Goal: Obtain resource: Download file/media

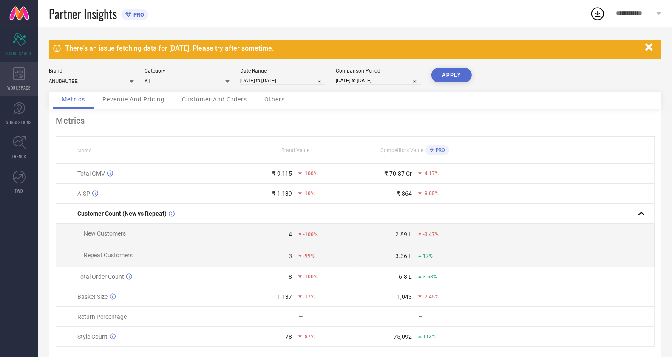
click at [24, 87] on span "WORKSPACE" at bounding box center [19, 88] width 23 height 6
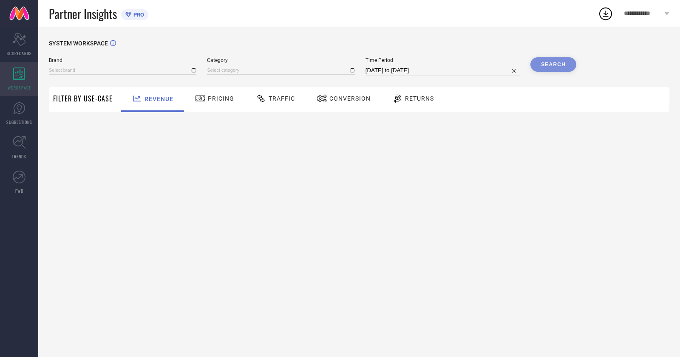
type input "ANUBHUTEE"
type input "All"
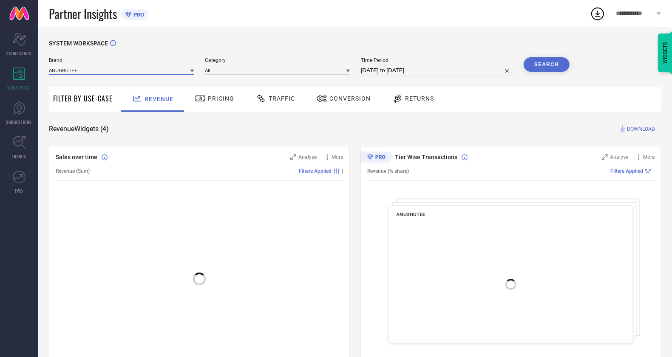
click at [102, 69] on input at bounding box center [121, 70] width 145 height 9
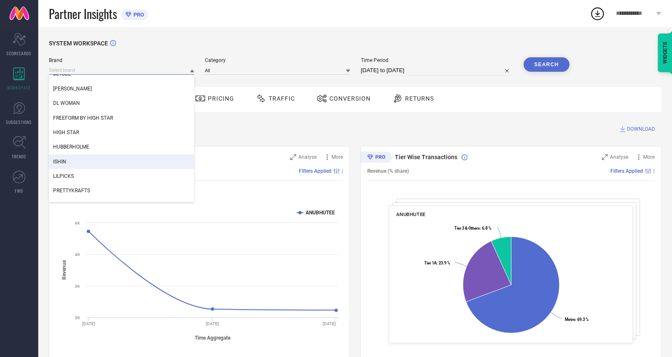
scroll to position [33, 0]
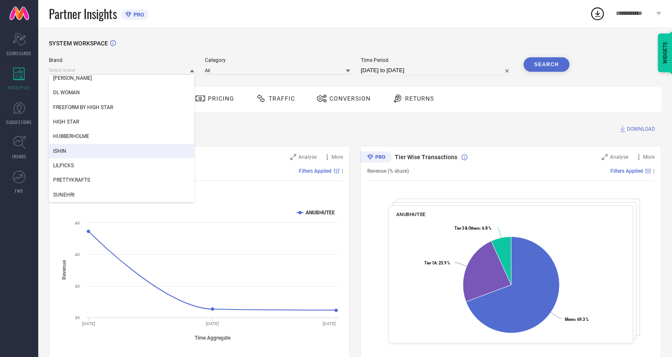
click at [95, 154] on div "ISHIN" at bounding box center [121, 151] width 145 height 14
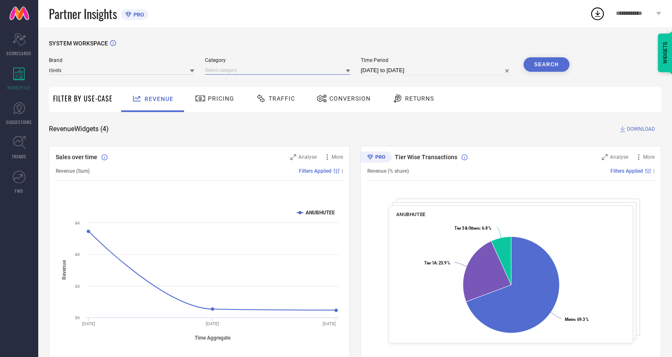
click at [269, 67] on input at bounding box center [277, 70] width 145 height 9
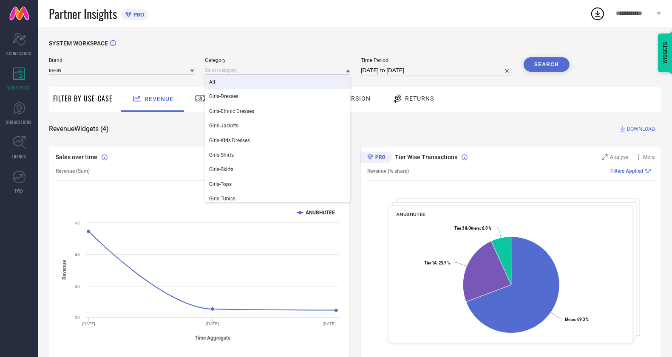
click at [261, 83] on div "All" at bounding box center [277, 82] width 145 height 14
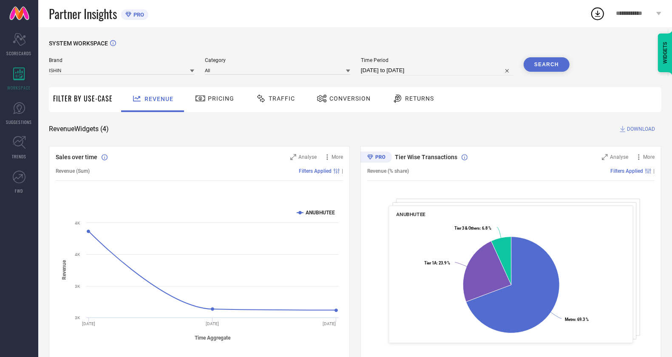
select select "7"
select select "2025"
select select "8"
select select "2025"
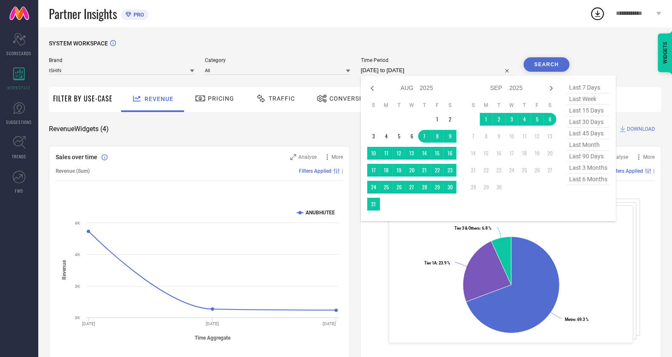
click at [463, 74] on input "[DATE] to [DATE]" at bounding box center [437, 70] width 152 height 10
click at [441, 118] on td "1" at bounding box center [437, 119] width 13 height 13
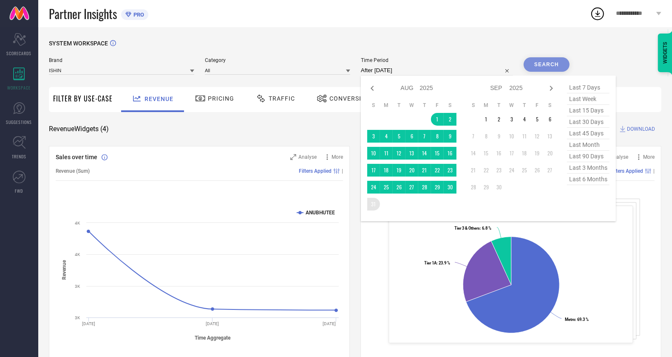
type input "01-08-2025 to 31-08-2025"
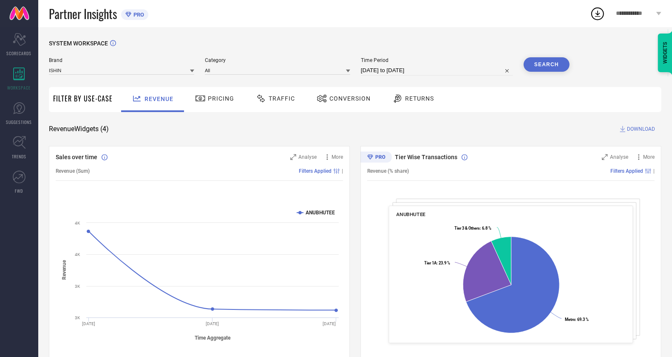
click at [557, 61] on button "Search" at bounding box center [546, 64] width 46 height 14
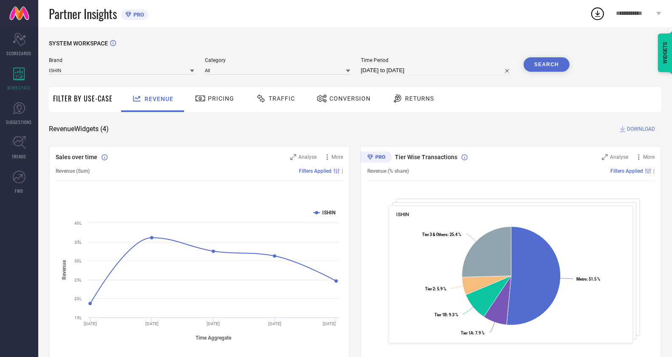
drag, startPoint x: 341, startPoint y: 100, endPoint x: 348, endPoint y: 99, distance: 6.4
click at [341, 99] on span "Conversion" at bounding box center [349, 98] width 41 height 7
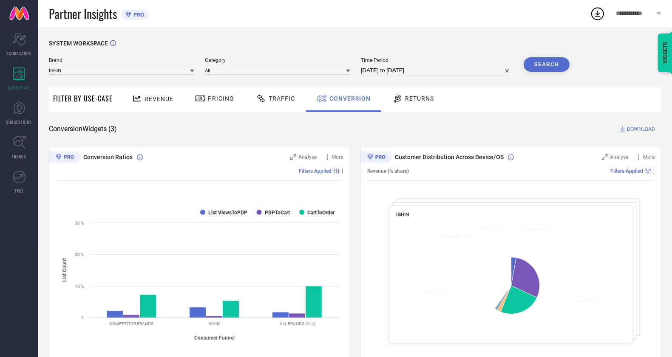
click at [651, 126] on span "DOWNLOAD" at bounding box center [641, 129] width 28 height 8
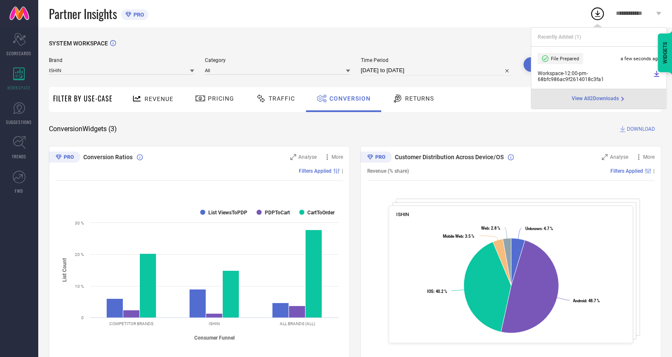
click at [561, 141] on div "SYSTEM WORKSPACE Brand ISHIN Category All Time Period 01-08-2025 to 31-08-2025 …" at bounding box center [355, 311] width 612 height 542
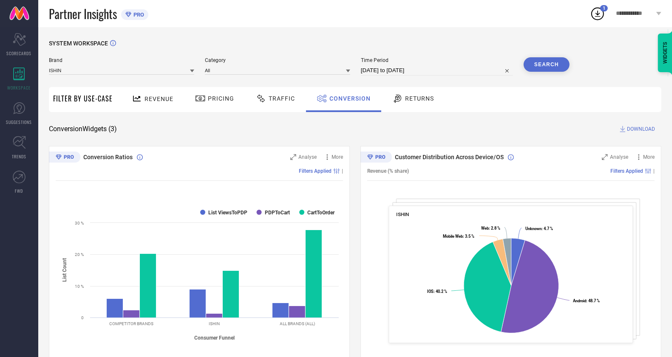
click at [645, 125] on span "DOWNLOAD" at bounding box center [641, 129] width 28 height 8
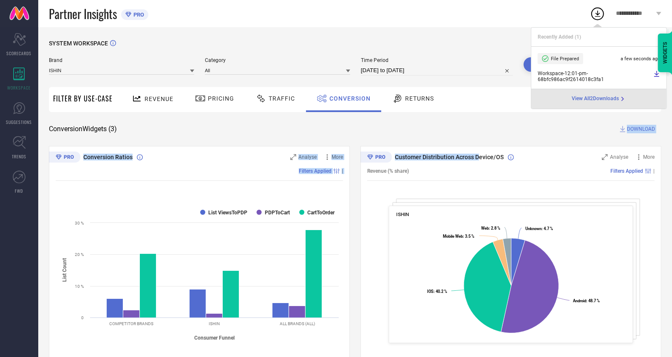
drag, startPoint x: 478, startPoint y: 134, endPoint x: 407, endPoint y: 113, distance: 73.4
click at [472, 133] on div "SYSTEM WORKSPACE Brand ISHIN Category All Time Period 01-08-2025 to 31-08-2025 …" at bounding box center [355, 311] width 612 height 542
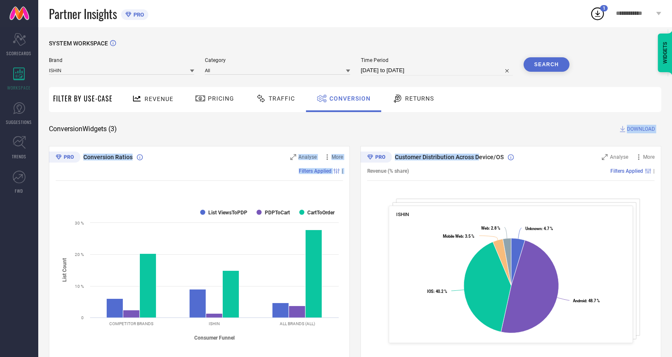
click at [395, 66] on input "01-08-2025 to 31-08-2025" at bounding box center [437, 70] width 152 height 10
select select "7"
select select "2025"
select select "8"
select select "2025"
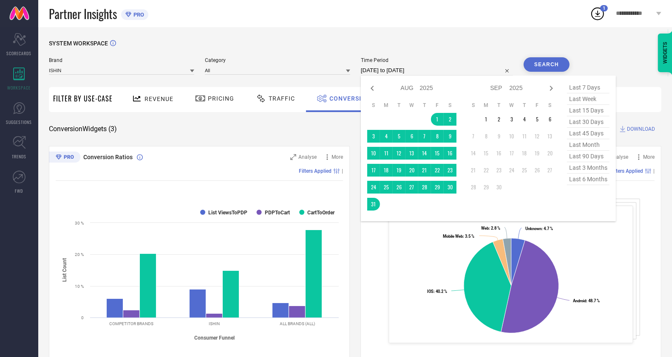
click at [478, 122] on td at bounding box center [473, 119] width 13 height 13
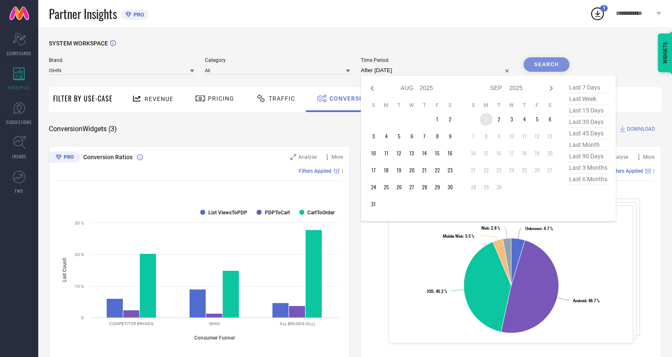
click at [486, 122] on td "1" at bounding box center [486, 119] width 13 height 13
type input "01-09-2025 to 06-09-2025"
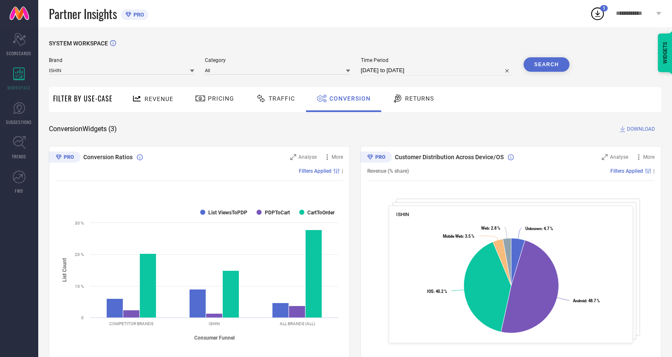
click at [559, 70] on button "Search" at bounding box center [546, 64] width 46 height 14
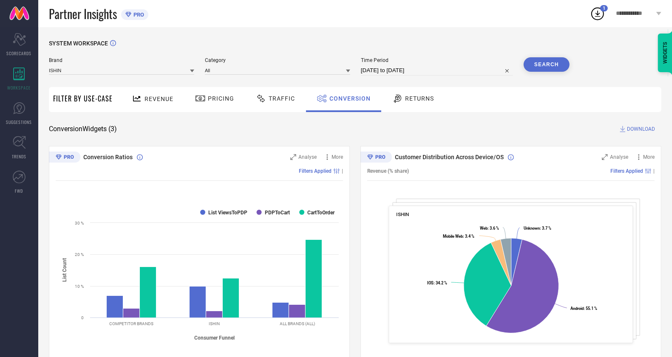
click at [639, 128] on span "DOWNLOAD" at bounding box center [641, 129] width 28 height 8
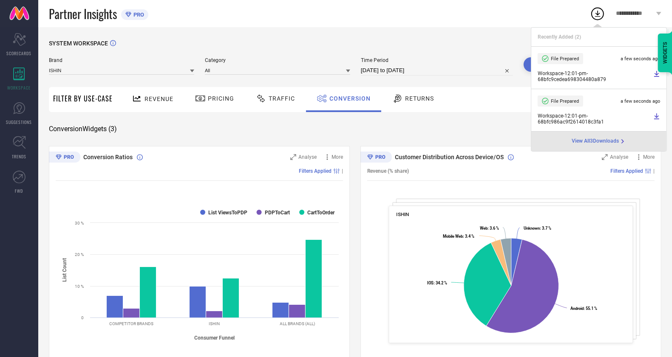
click at [338, 139] on div "SYSTEM WORKSPACE Brand ISHIN Category All Time Period 01-09-2025 to 06-09-2025 …" at bounding box center [355, 311] width 612 height 542
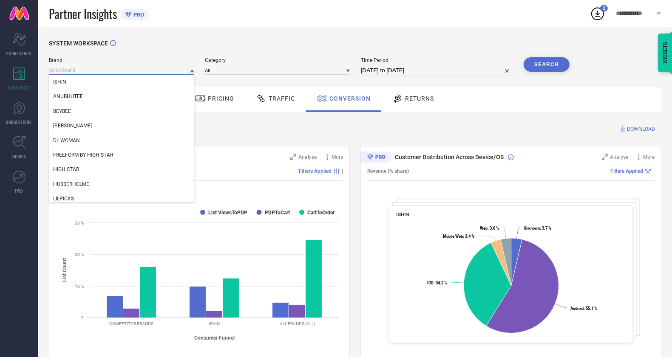
click at [101, 70] on input at bounding box center [121, 70] width 145 height 9
click at [399, 38] on div "SYSTEM WORKSPACE Brand ISHIN ANUBHUTEE BEYBEE DENNIS LINGO DL WOMAN FREEFORM BY…" at bounding box center [355, 310] width 634 height 567
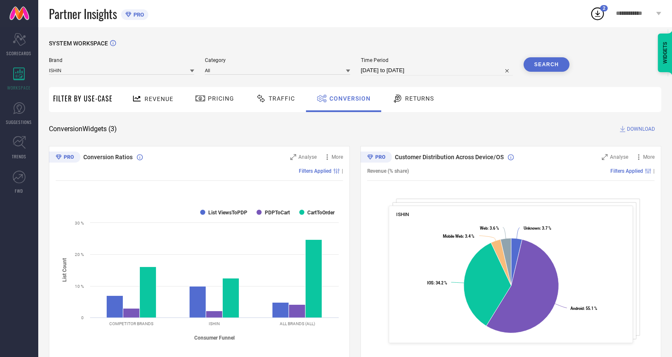
click at [439, 68] on input "01-09-2025 to 06-09-2025" at bounding box center [437, 70] width 152 height 10
select select "8"
select select "2025"
select select "9"
select select "2025"
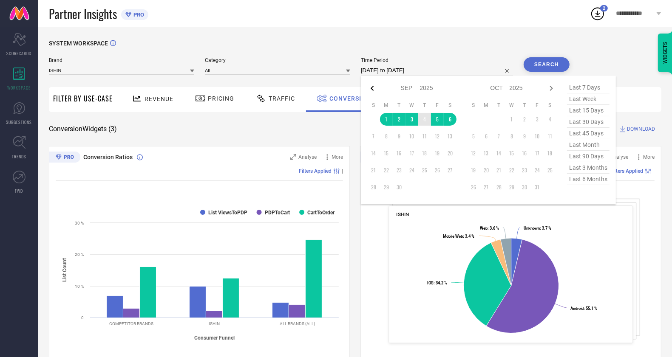
click at [374, 87] on icon at bounding box center [372, 88] width 10 height 10
select select "7"
select select "2025"
select select "8"
select select "2025"
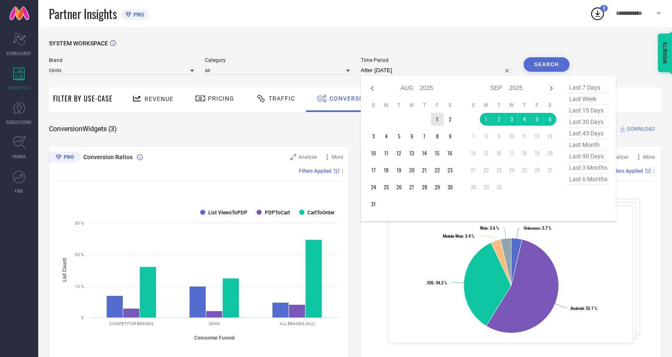
click at [436, 123] on td "1" at bounding box center [437, 119] width 13 height 13
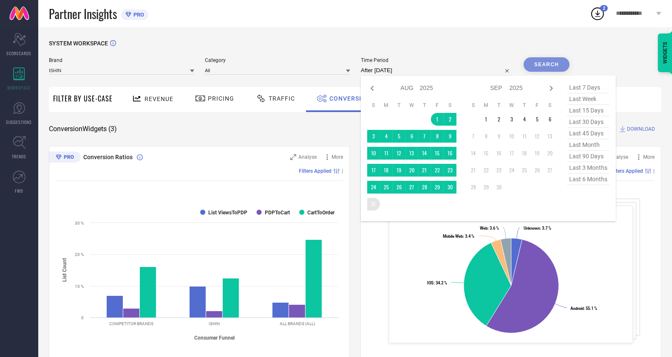
type input "01-08-2025 to 31-08-2025"
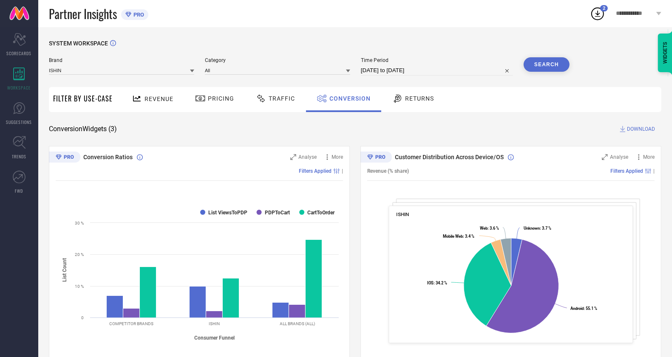
click at [552, 66] on button "Search" at bounding box center [546, 64] width 46 height 14
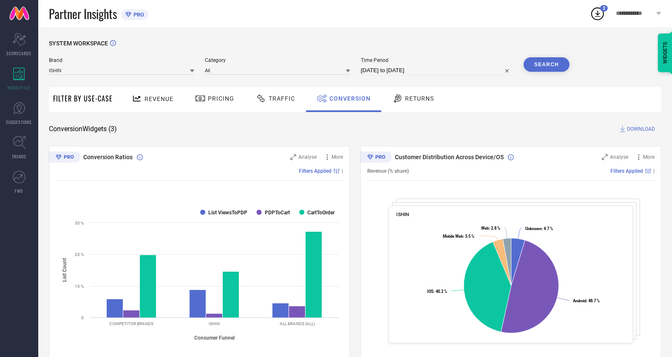
click at [642, 129] on span "DOWNLOAD" at bounding box center [641, 129] width 28 height 8
click at [463, 126] on div "Conversion Widgets ( 3 ) DOWNLOAD" at bounding box center [355, 129] width 612 height 8
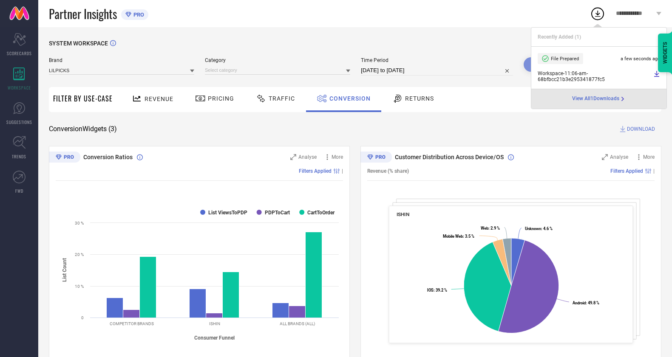
click at [440, 25] on div "Partner Insights PRO" at bounding box center [319, 13] width 541 height 27
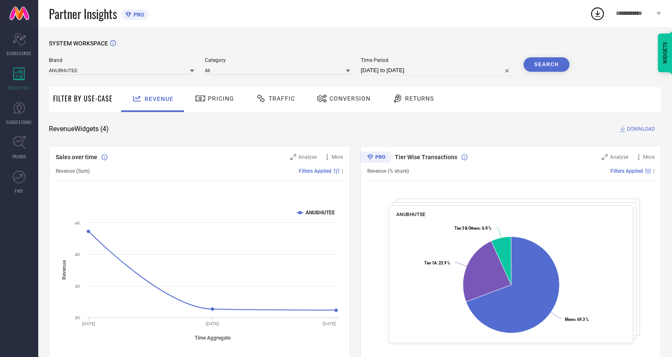
click at [340, 104] on div "Conversion" at bounding box center [343, 98] width 58 height 14
